Goal: Transaction & Acquisition: Obtain resource

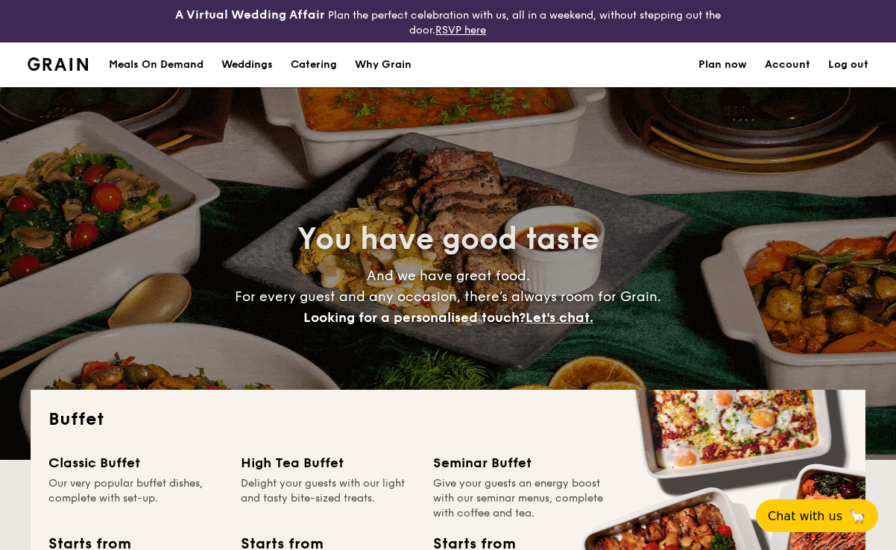
select select
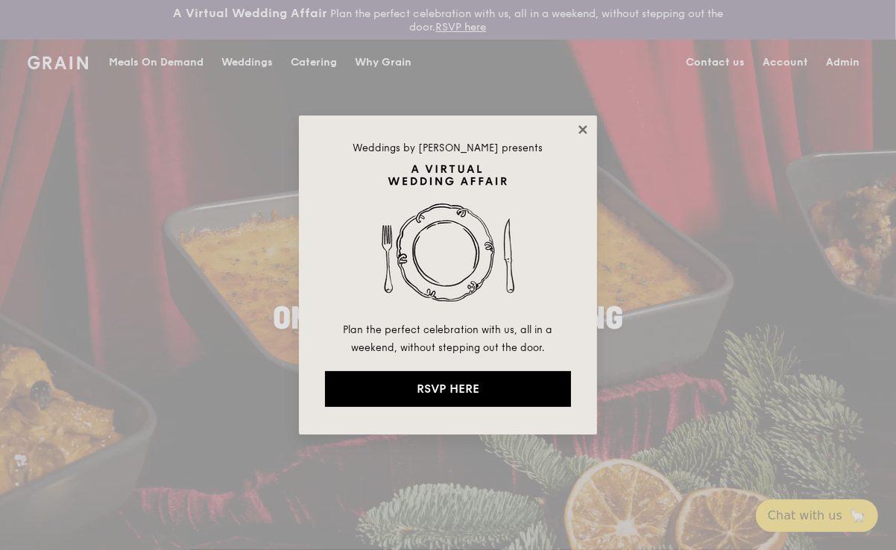
click at [587, 129] on icon at bounding box center [582, 129] width 13 height 13
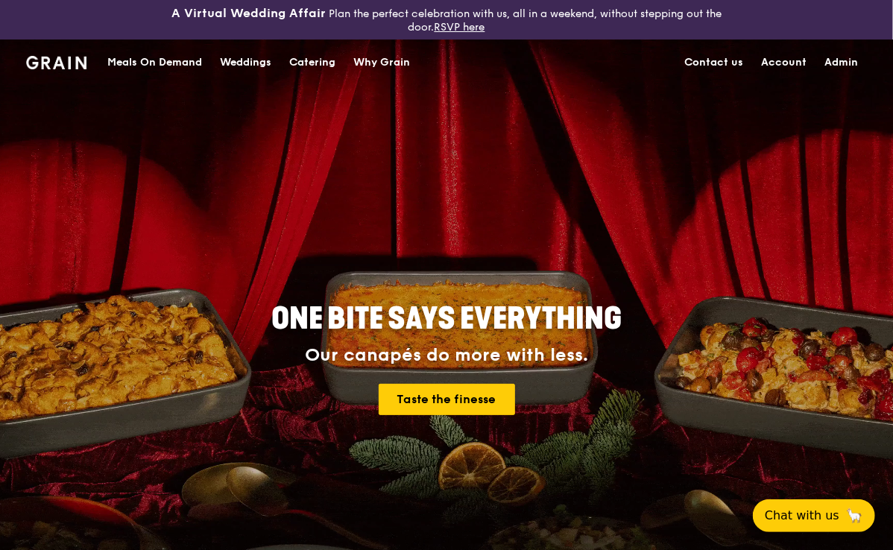
click at [324, 66] on div "Catering" at bounding box center [312, 62] width 46 height 45
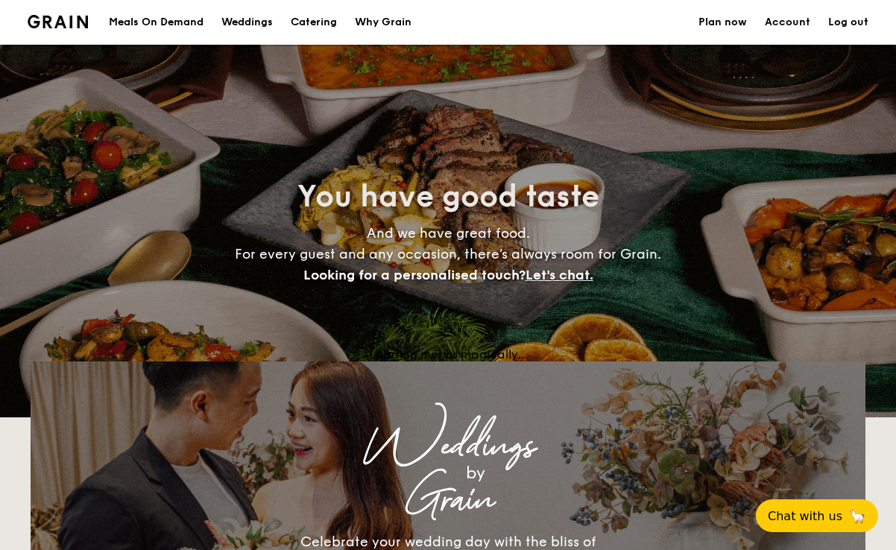
select select
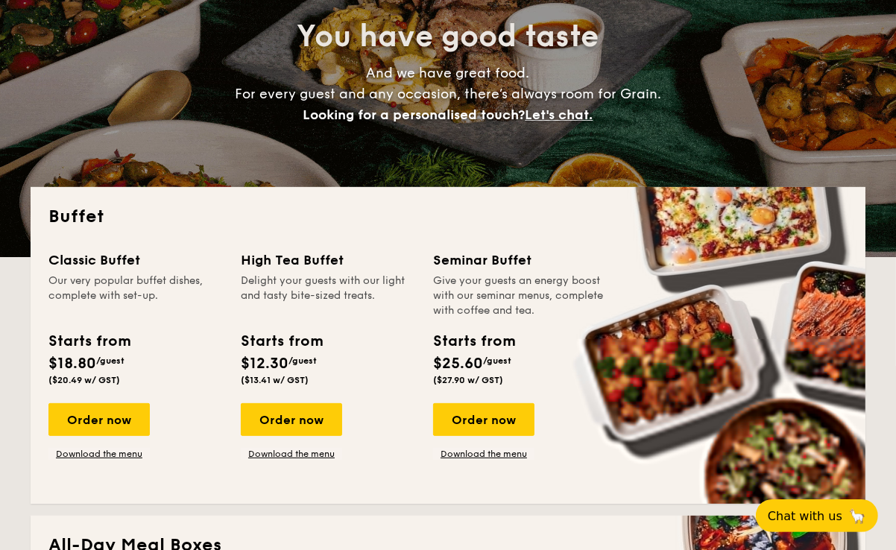
scroll to position [300, 0]
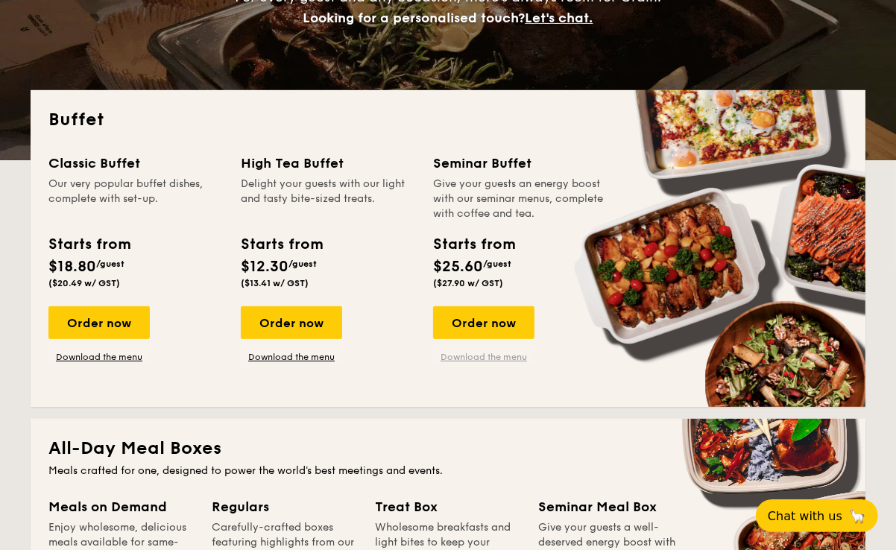
click at [492, 359] on link "Download the menu" at bounding box center [483, 357] width 101 height 12
